Goal: Check status: Check status

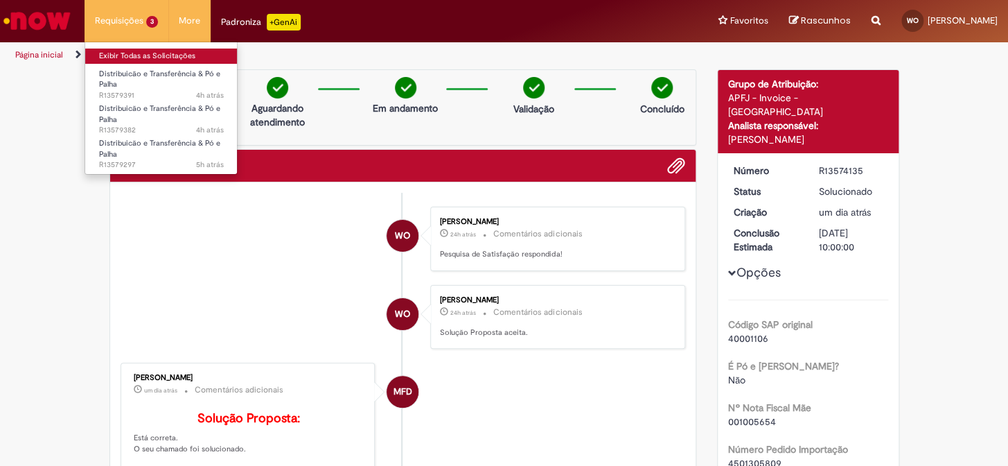
click at [127, 53] on link "Exibir Todas as Solicitações" at bounding box center [161, 55] width 152 height 15
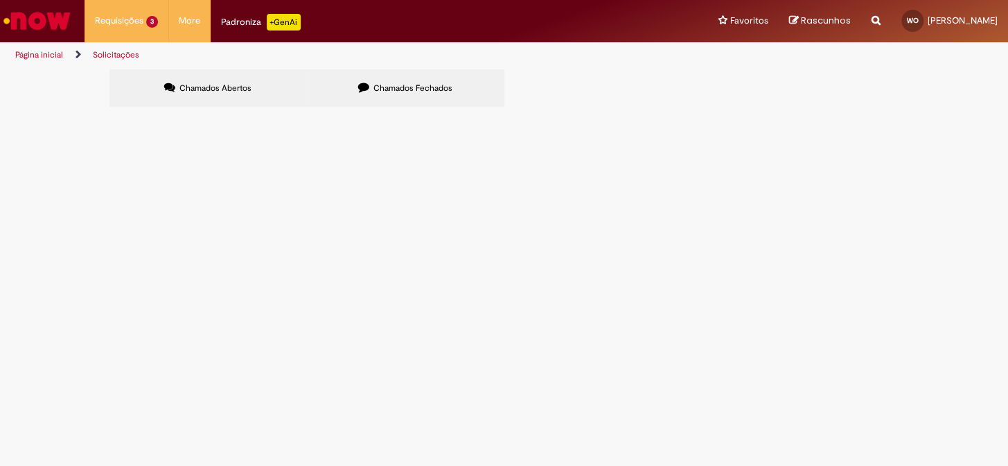
click at [0, 0] on span "R13579297" at bounding box center [0, 0] width 0 height 0
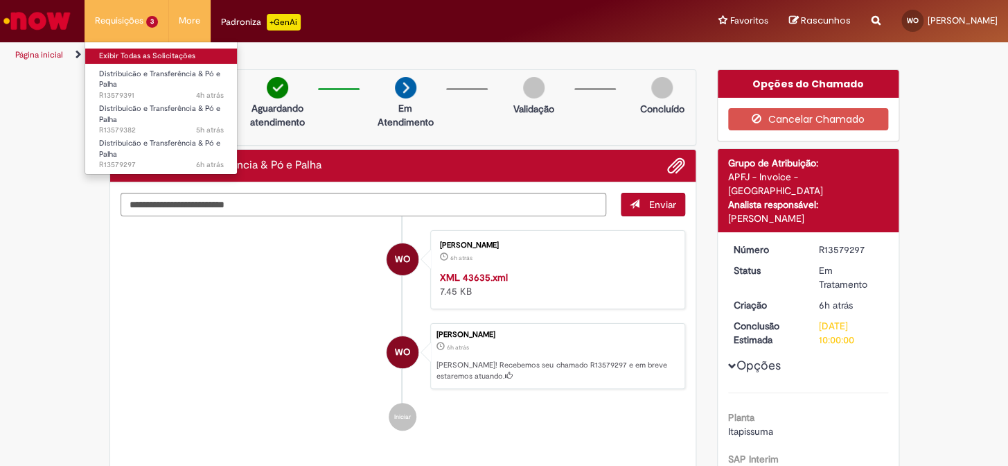
click at [137, 50] on link "Exibir Todas as Solicitações" at bounding box center [161, 55] width 152 height 15
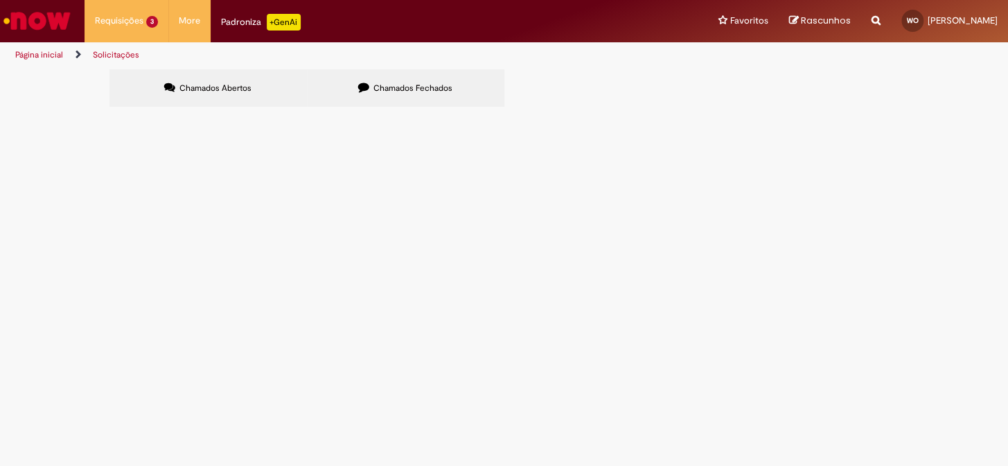
click at [0, 0] on span "R13579382" at bounding box center [0, 0] width 0 height 0
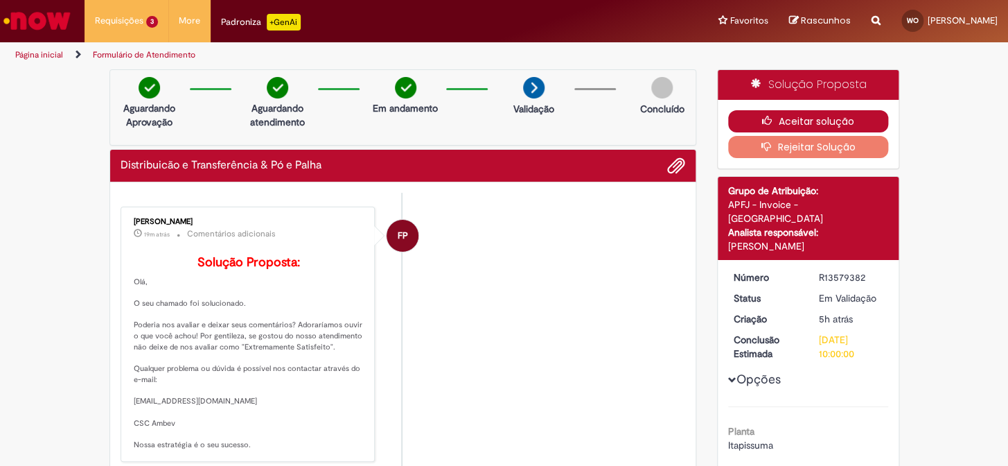
click at [792, 119] on button "Aceitar solução" at bounding box center [808, 121] width 160 height 22
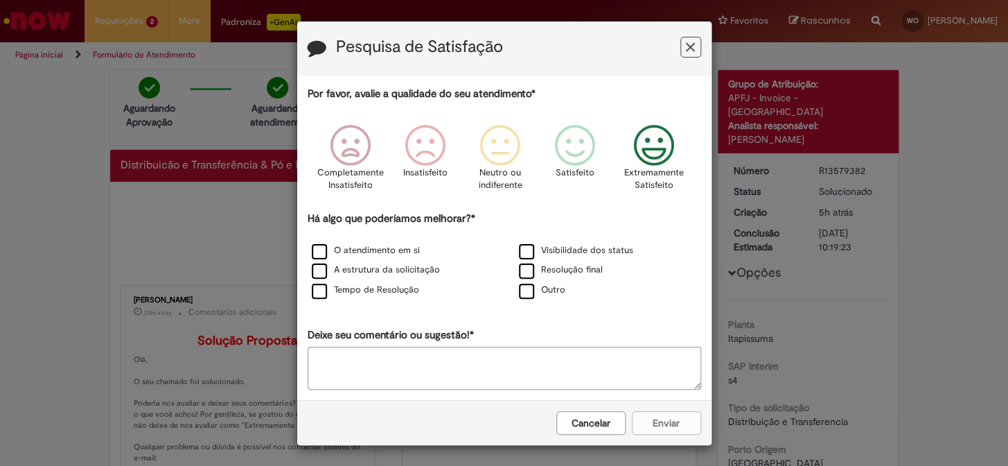
click at [647, 142] on icon "Feedback" at bounding box center [654, 146] width 52 height 42
drag, startPoint x: 312, startPoint y: 254, endPoint x: 337, endPoint y: 261, distance: 26.6
click at [317, 255] on label "O atendimento em si" at bounding box center [366, 250] width 108 height 13
click at [657, 418] on button "Enviar" at bounding box center [666, 423] width 69 height 24
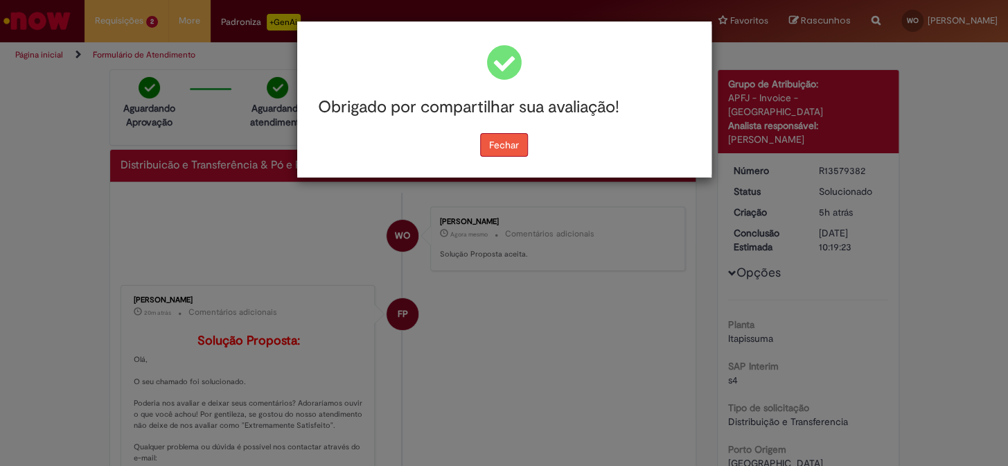
click at [493, 146] on button "Fechar" at bounding box center [504, 145] width 48 height 24
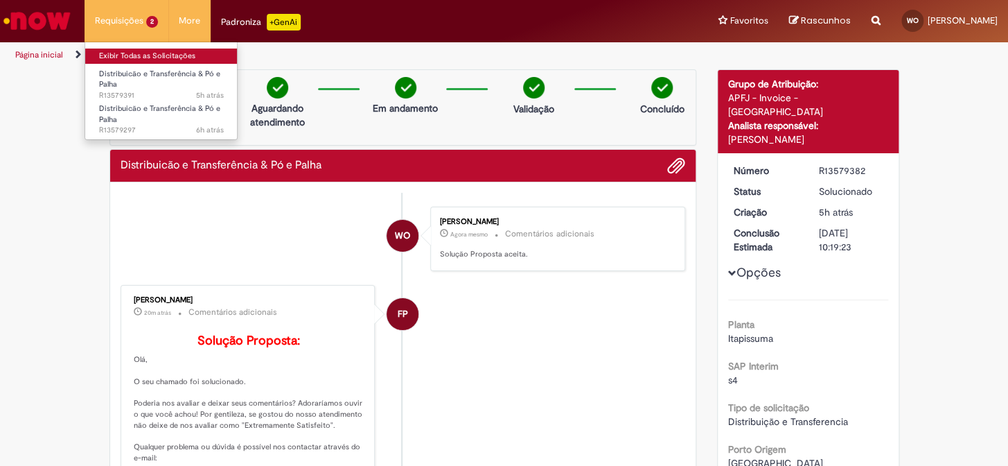
click at [127, 54] on link "Exibir Todas as Solicitações" at bounding box center [161, 55] width 152 height 15
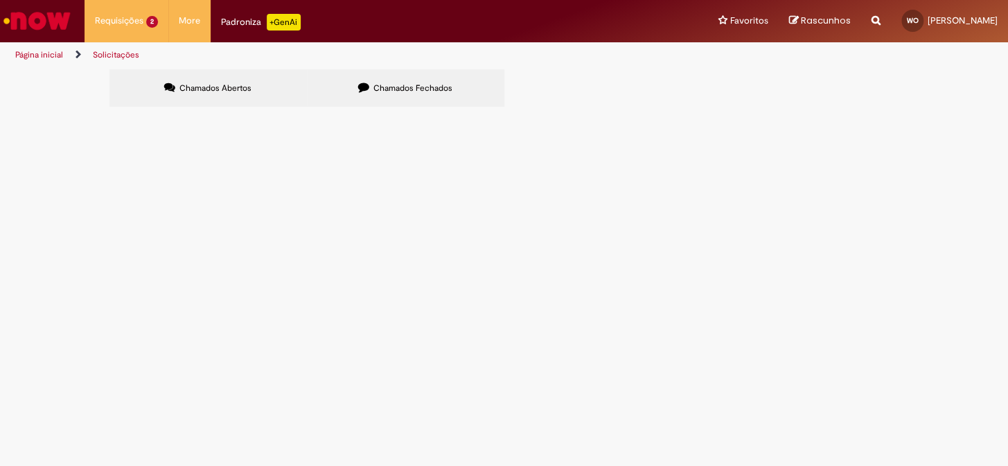
click at [0, 0] on span "R13579297" at bounding box center [0, 0] width 0 height 0
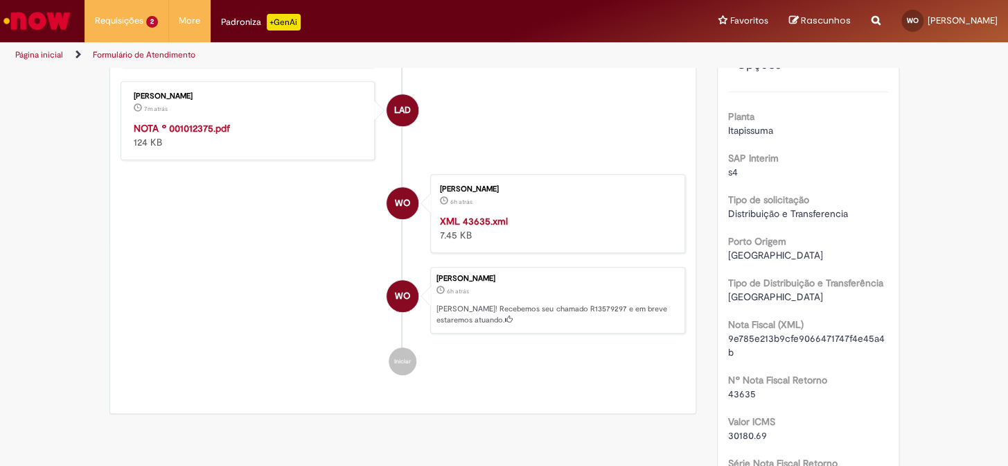
scroll to position [394, 0]
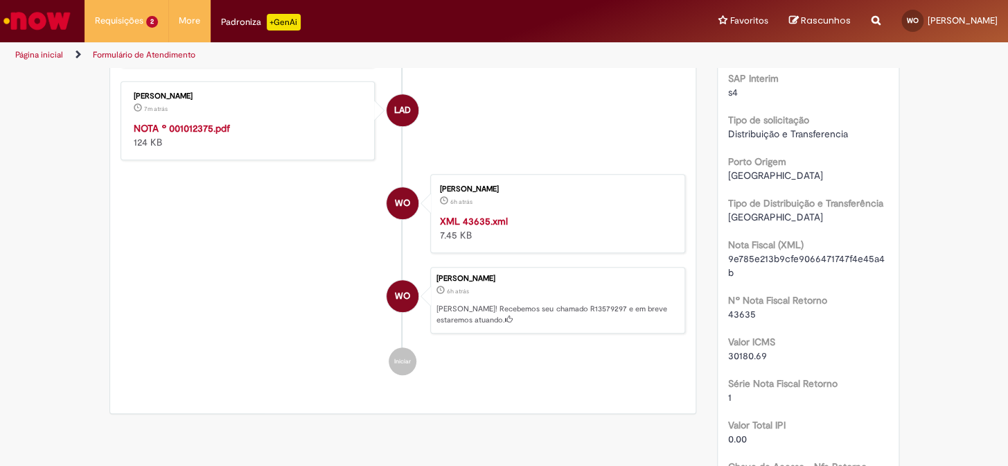
click at [188, 134] on strong "NOTA º 001012375.pdf" at bounding box center [182, 128] width 96 height 12
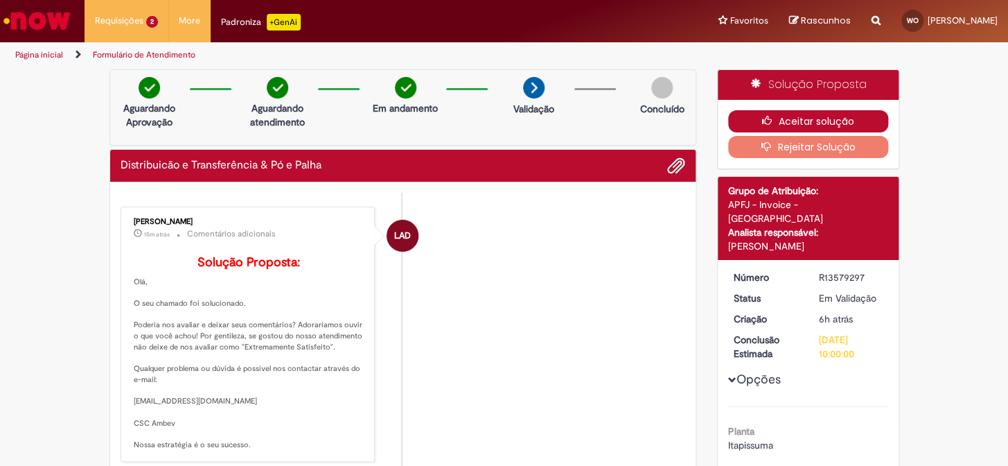
click at [789, 119] on button "Aceitar solução" at bounding box center [808, 121] width 160 height 22
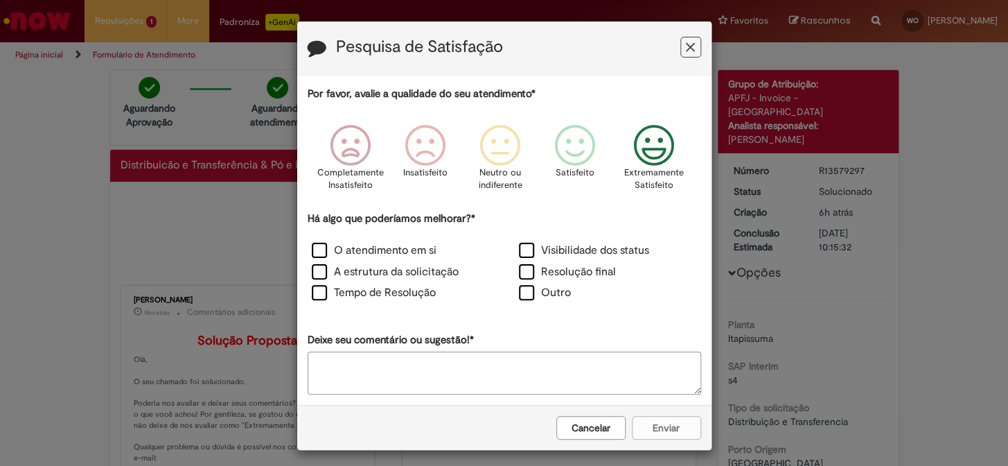
click at [640, 145] on icon "Feedback" at bounding box center [654, 146] width 52 height 42
click at [318, 246] on label "O atendimento em si" at bounding box center [374, 250] width 125 height 16
click at [653, 421] on button "Enviar" at bounding box center [666, 428] width 69 height 24
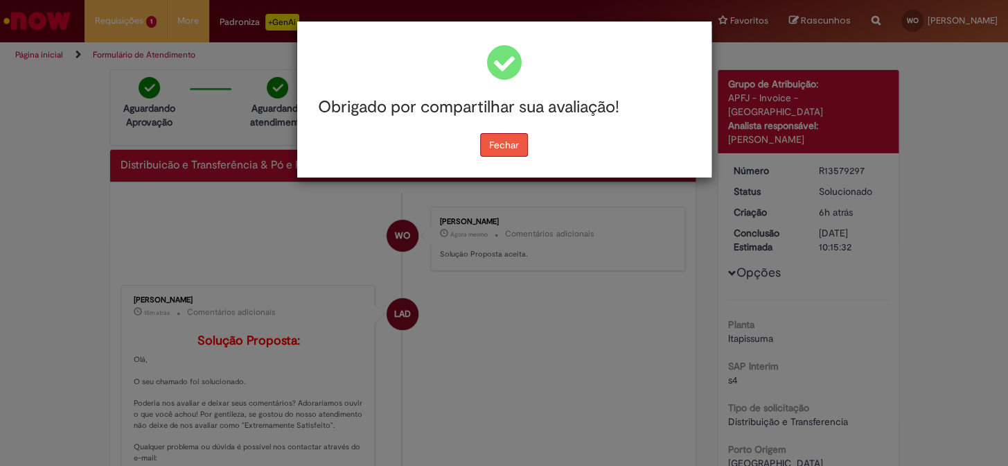
click at [504, 149] on button "Fechar" at bounding box center [504, 145] width 48 height 24
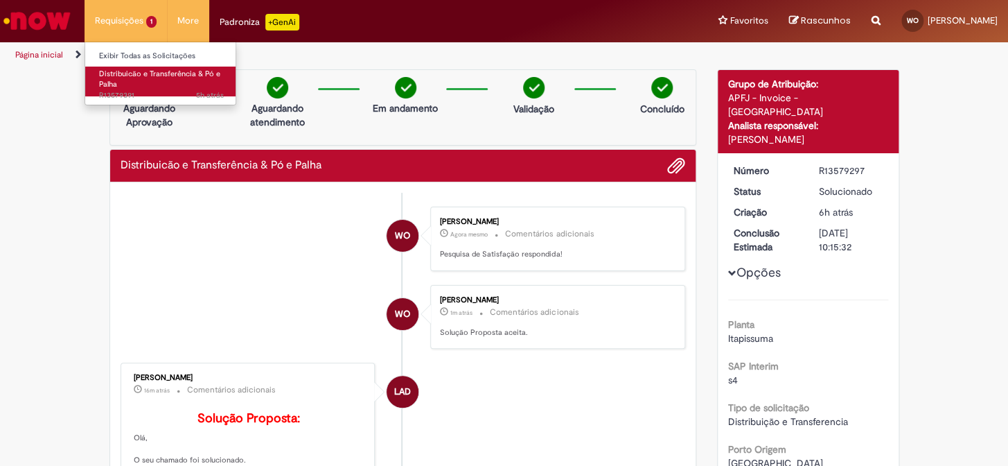
click at [147, 73] on span "Distribuicão e Transferência & Pó e Palha" at bounding box center [159, 79] width 121 height 21
click at [146, 73] on span "Distribuicão e Transferência & Pó e Palha" at bounding box center [159, 79] width 121 height 21
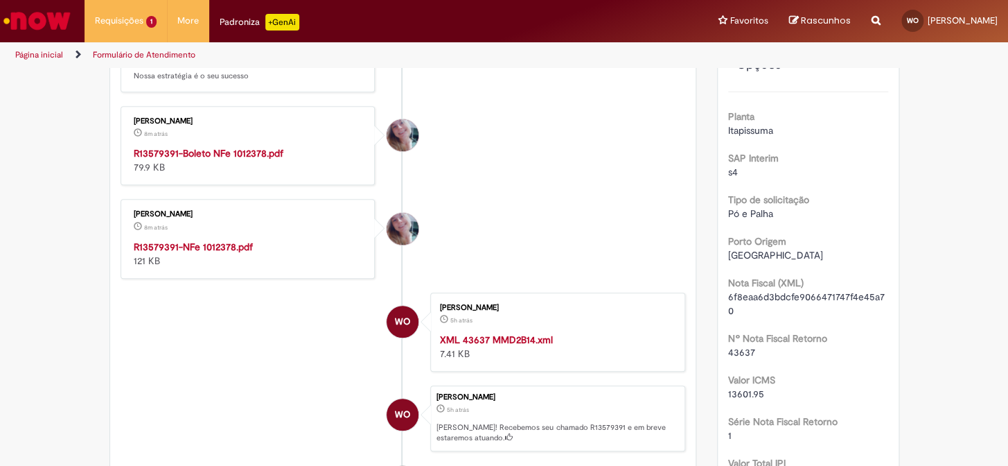
scroll to position [394, 0]
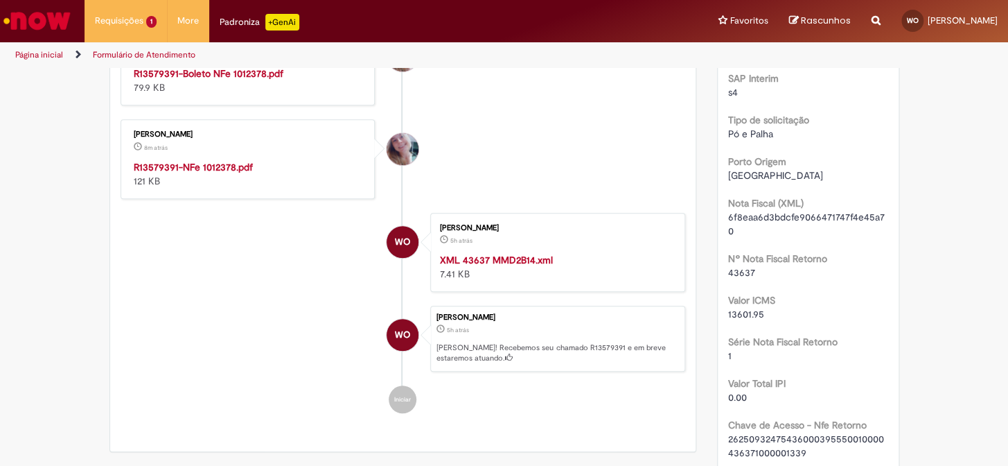
click at [208, 173] on strong "R13579391-NFe 1012378.pdf" at bounding box center [193, 167] width 119 height 12
click at [210, 80] on strong "R13579391-Boleto NFe 1012378.pdf" at bounding box center [209, 73] width 150 height 12
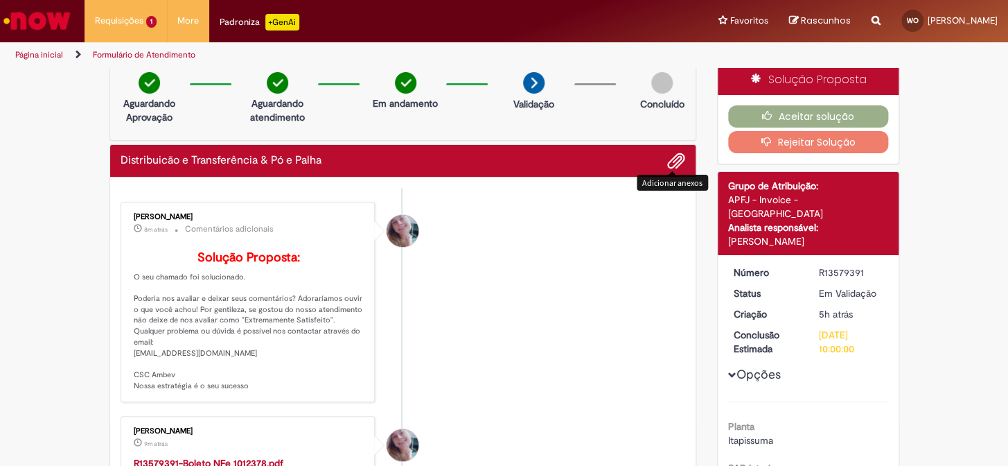
scroll to position [0, 0]
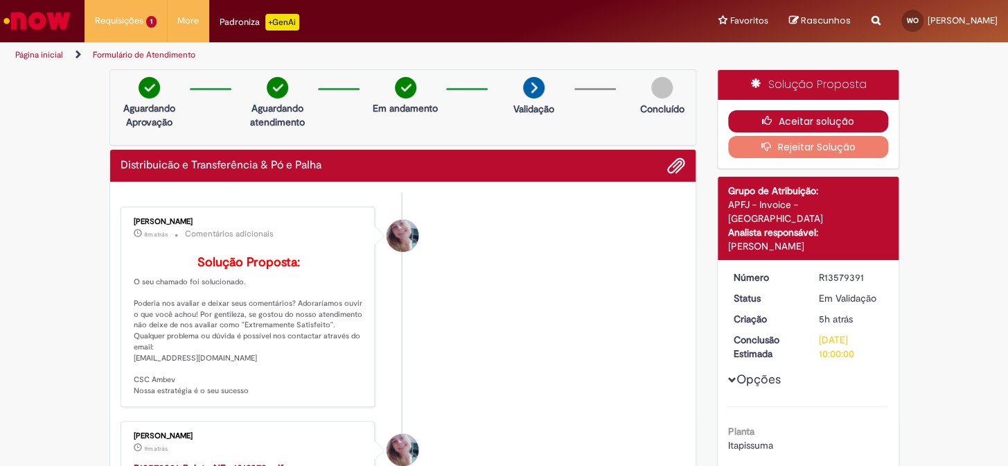
click at [790, 116] on button "Aceitar solução" at bounding box center [808, 121] width 160 height 22
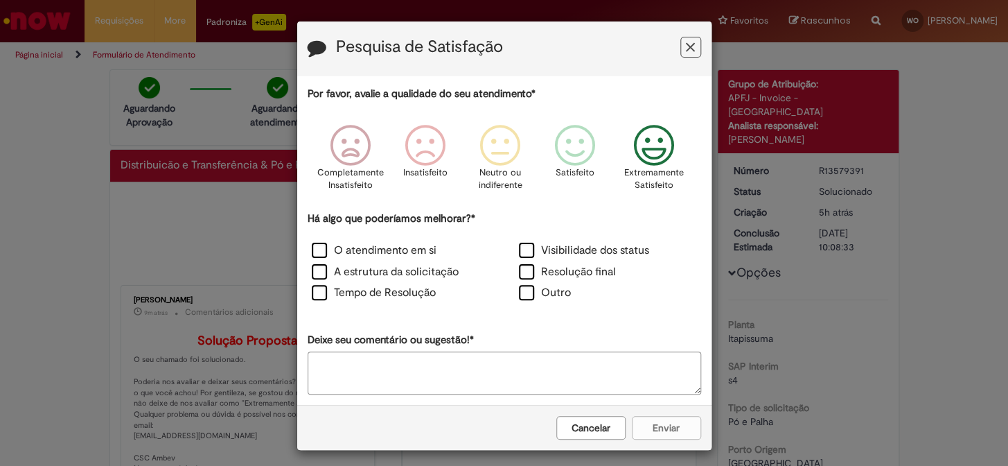
click at [655, 150] on icon "Feedback" at bounding box center [654, 146] width 52 height 42
click at [321, 252] on label "O atendimento em si" at bounding box center [374, 250] width 125 height 16
click at [667, 427] on button "Enviar" at bounding box center [666, 428] width 69 height 24
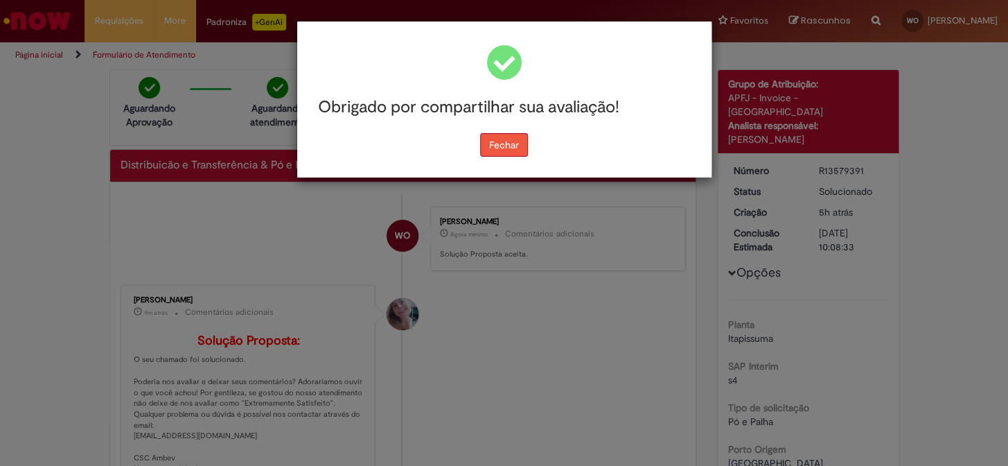
click at [504, 140] on button "Fechar" at bounding box center [504, 145] width 48 height 24
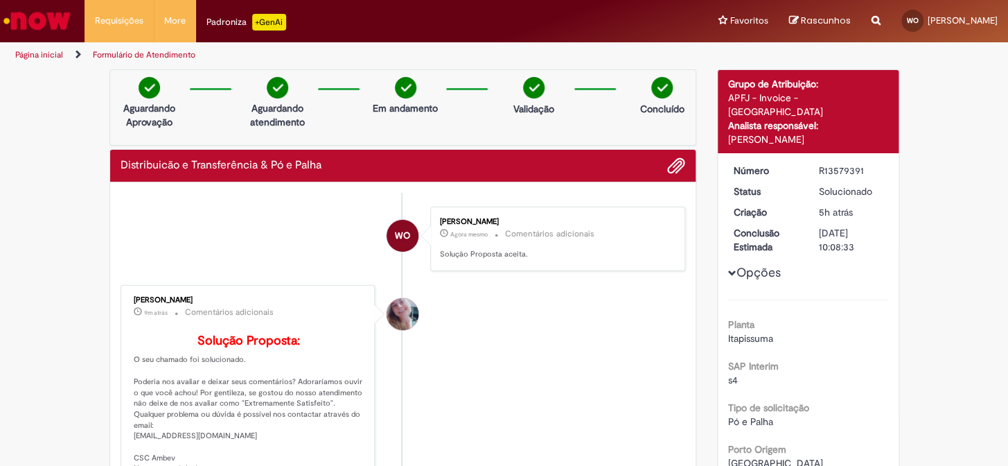
click at [400, 317] on div "Andreza Barbosa" at bounding box center [403, 314] width 32 height 32
